Goal: Task Accomplishment & Management: Use online tool/utility

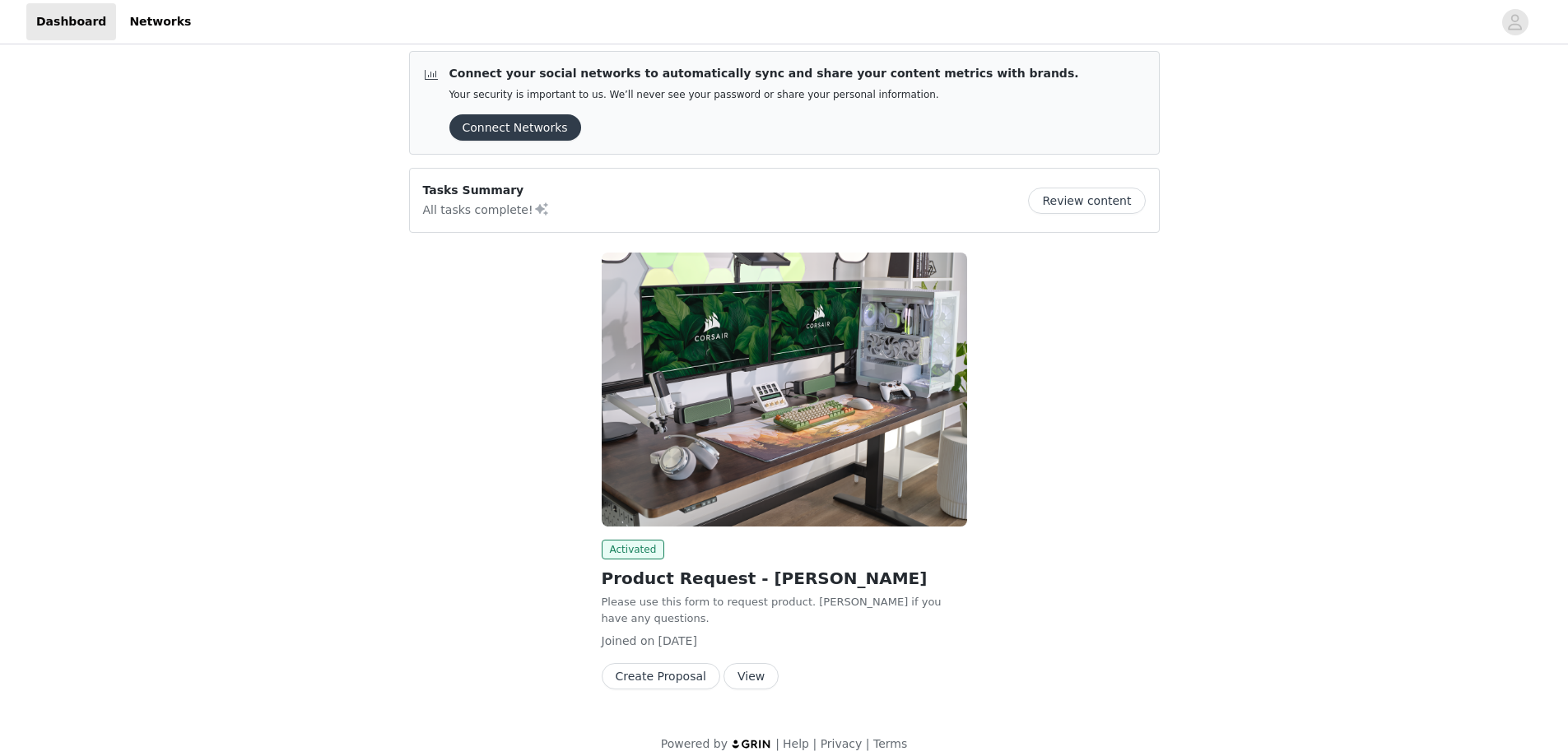
scroll to position [11, 0]
click at [735, 663] on button "View" at bounding box center [751, 676] width 55 height 27
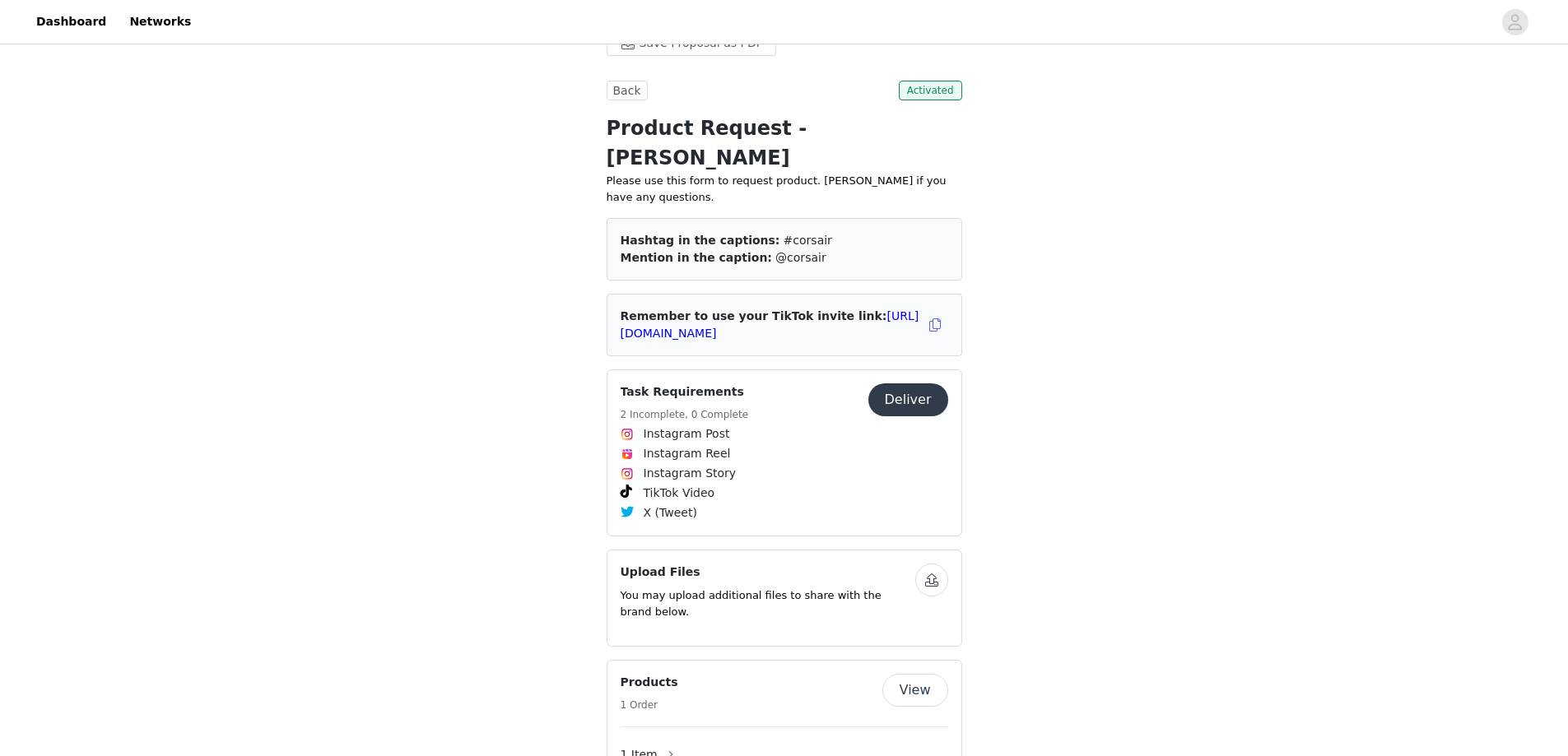
scroll to position [329, 0]
click at [922, 380] on button "Deliver" at bounding box center [908, 397] width 80 height 33
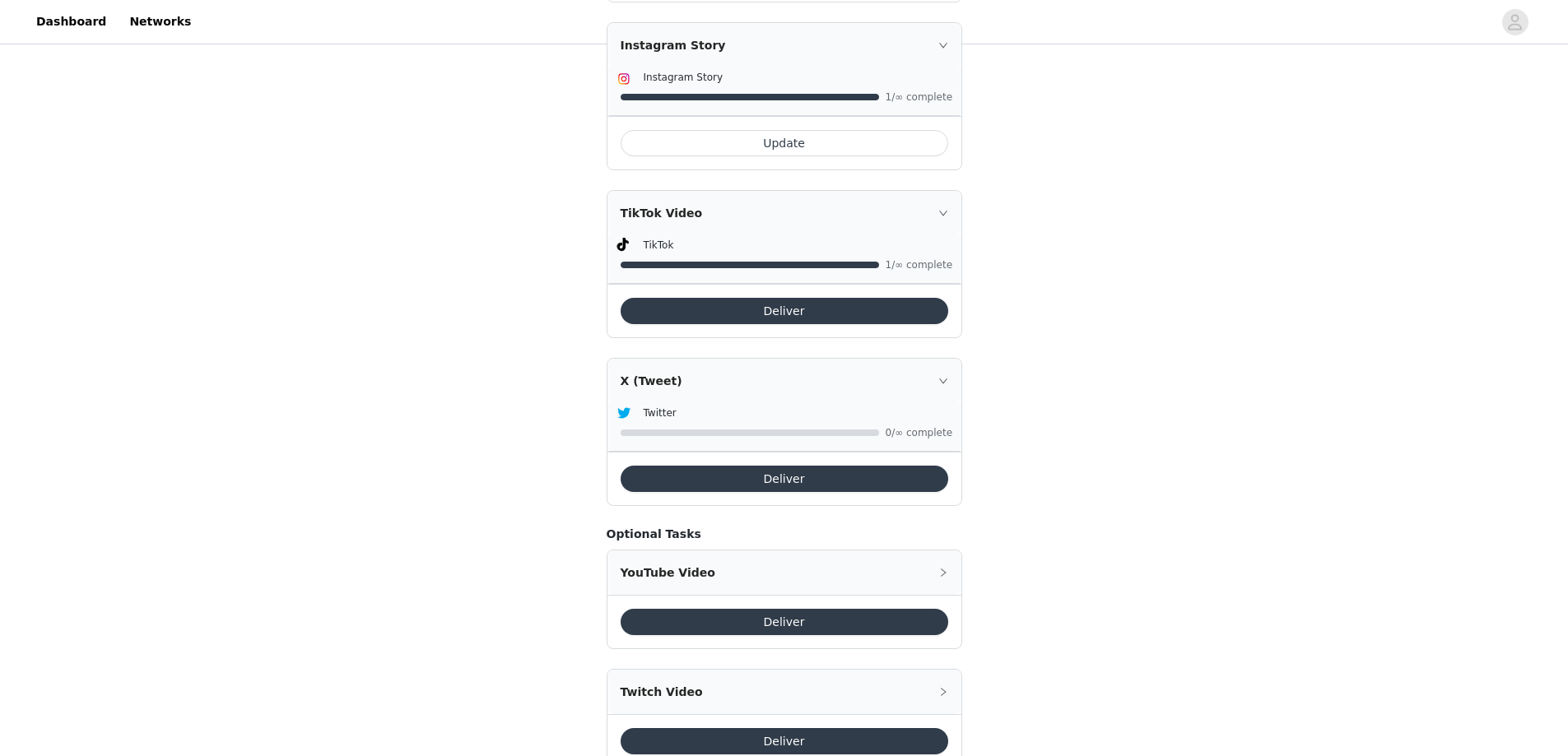
scroll to position [428, 0]
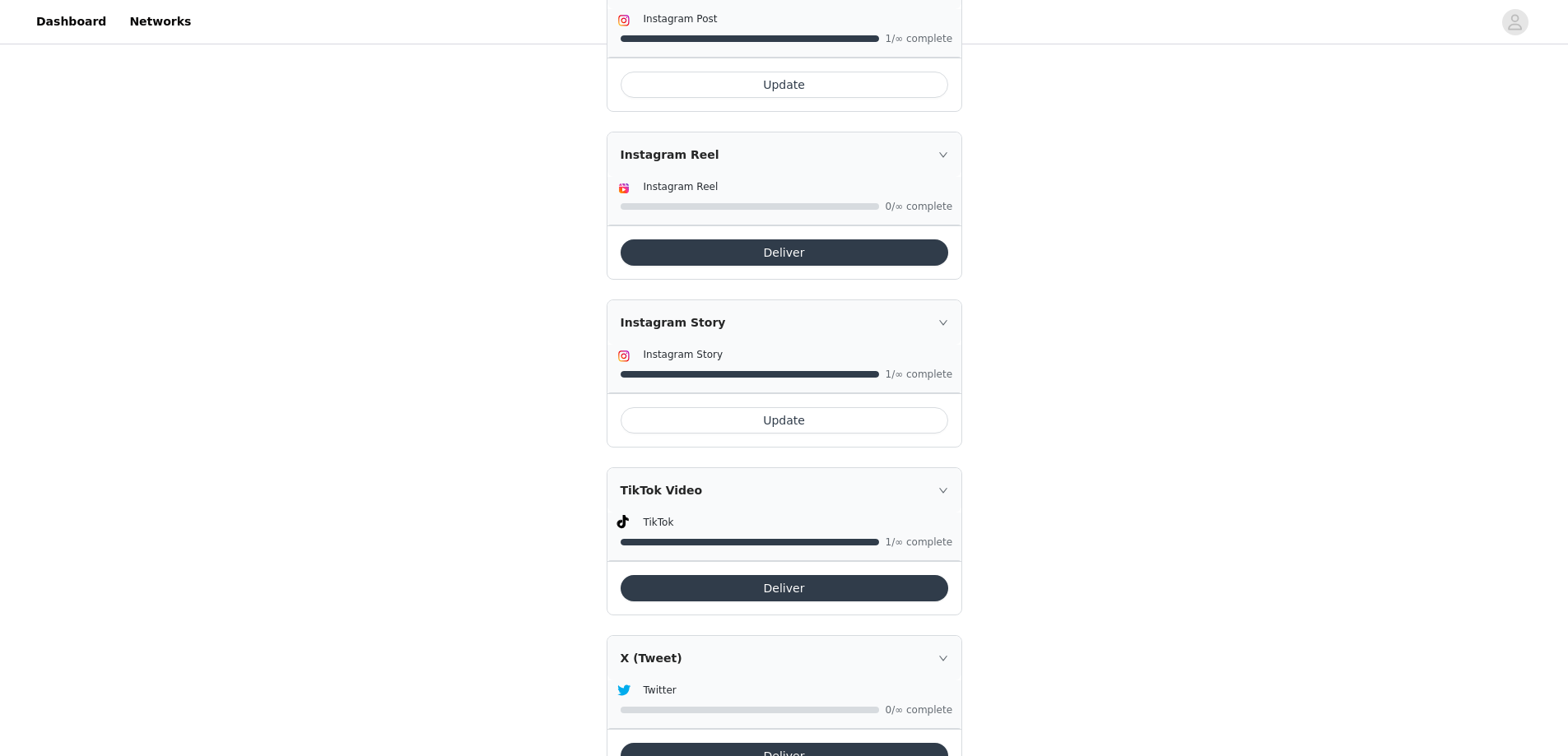
click at [798, 257] on button "Deliver" at bounding box center [784, 253] width 327 height 27
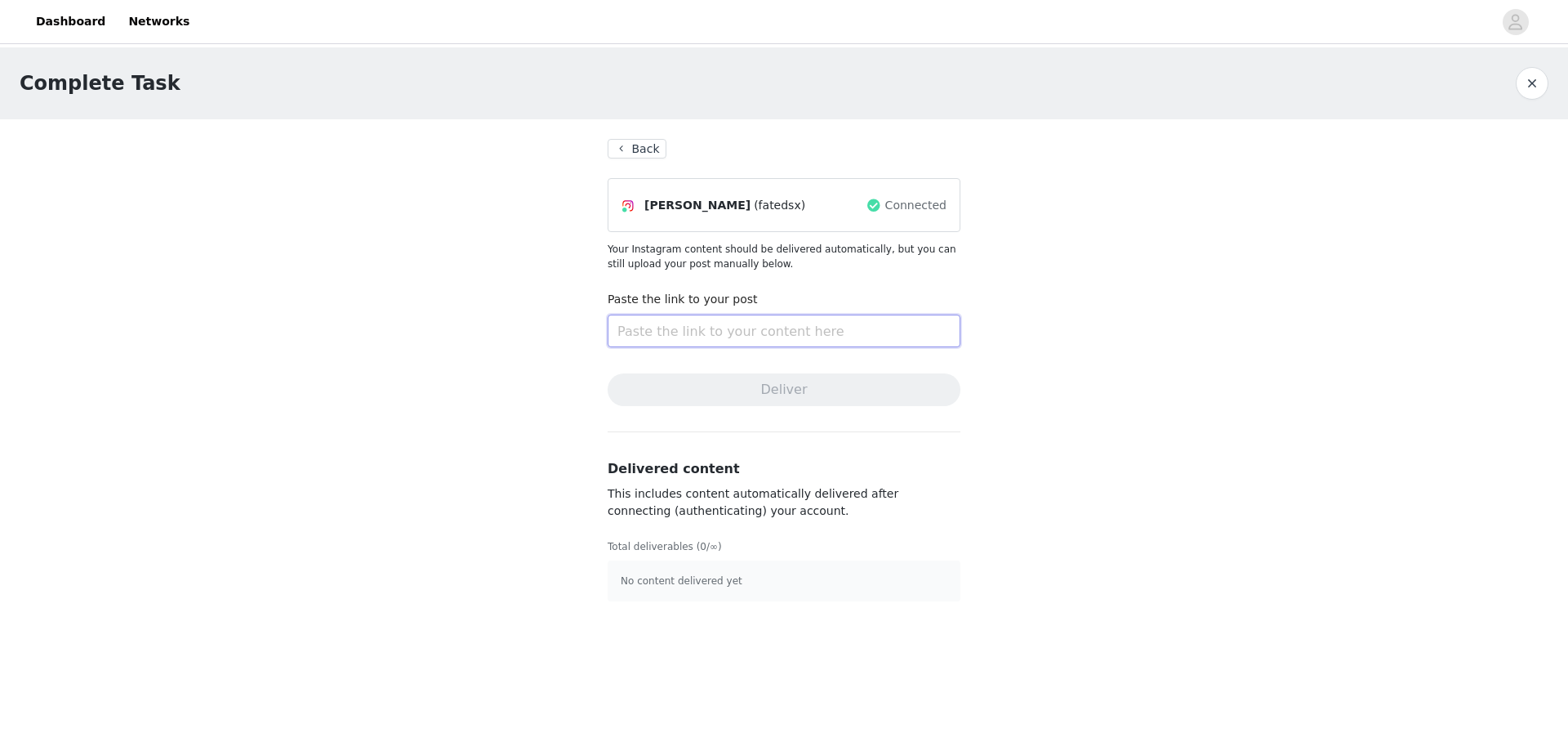
click at [693, 343] on input "text" at bounding box center [784, 331] width 353 height 33
paste input "[URL][DOMAIN_NAME]"
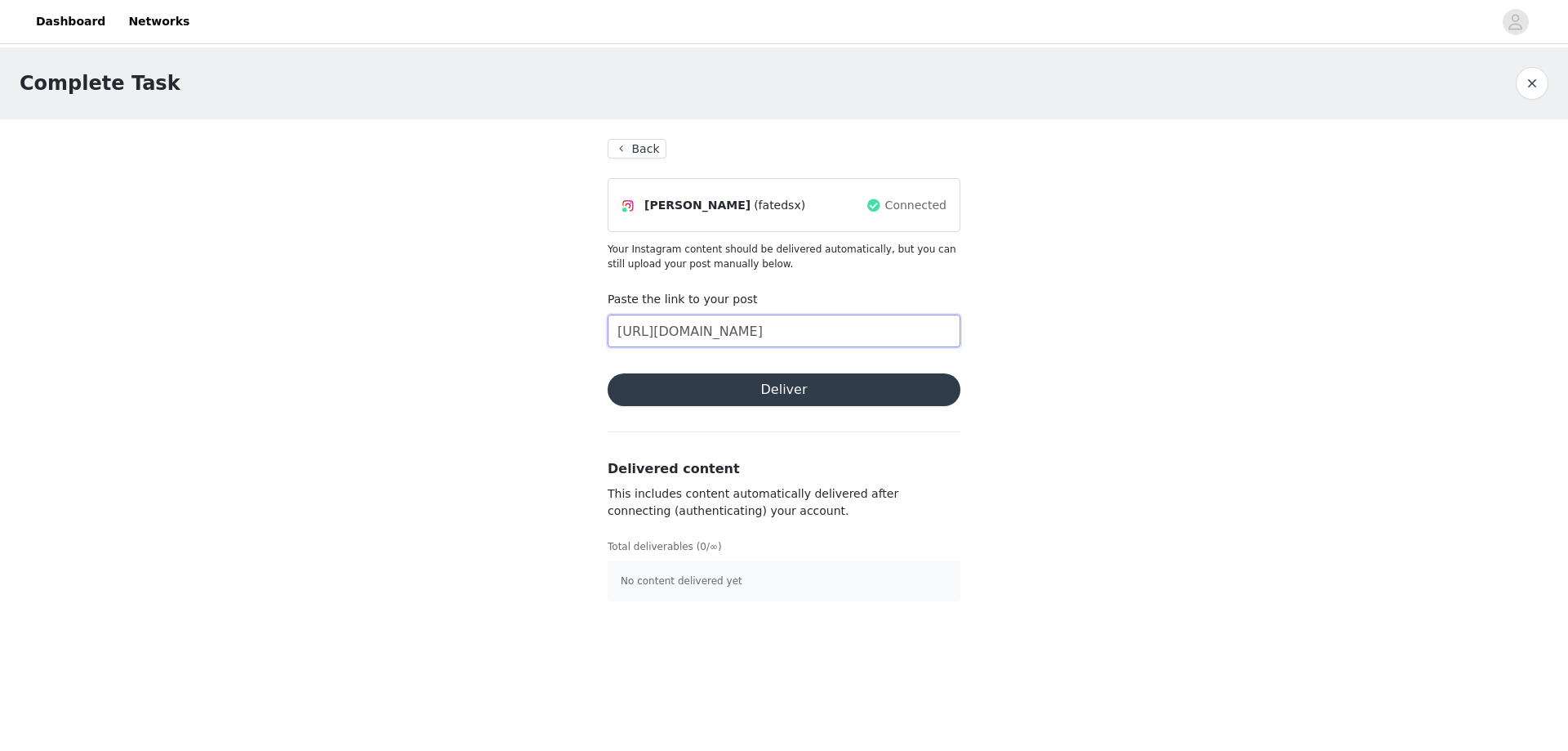
type input "[URL][DOMAIN_NAME]"
click at [693, 385] on button "Deliver" at bounding box center [784, 390] width 353 height 33
